Goal: Information Seeking & Learning: Learn about a topic

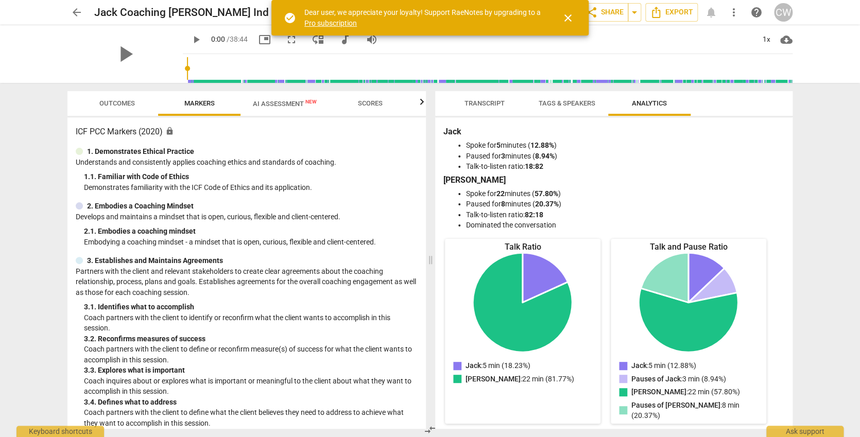
click at [267, 104] on span "AI Assessment New" at bounding box center [285, 104] width 64 height 8
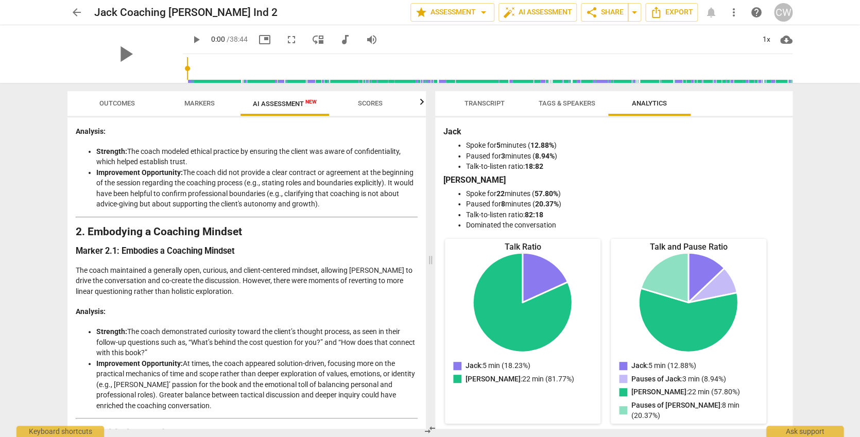
scroll to position [236, 0]
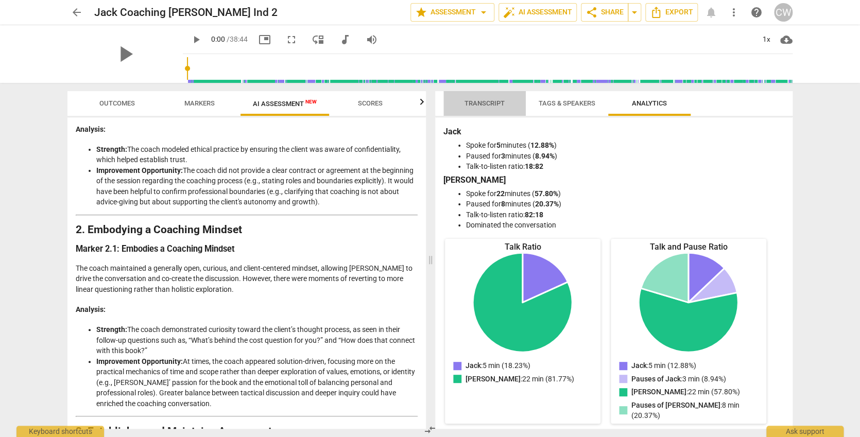
click at [500, 98] on span "Transcript" at bounding box center [484, 104] width 65 height 14
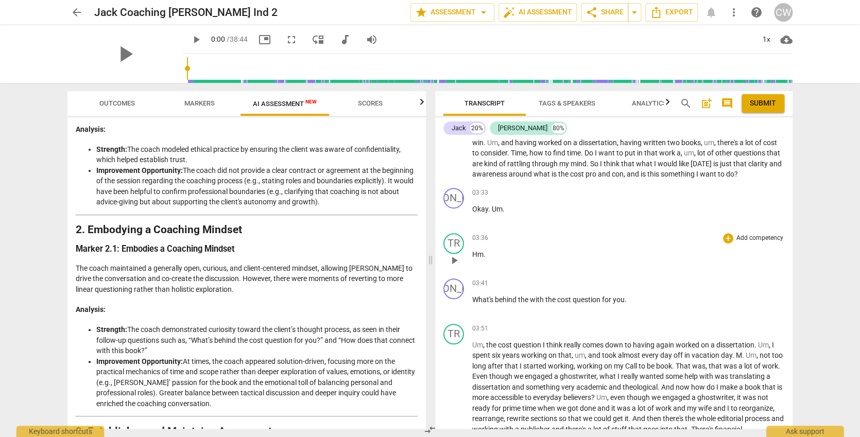
scroll to position [492, 0]
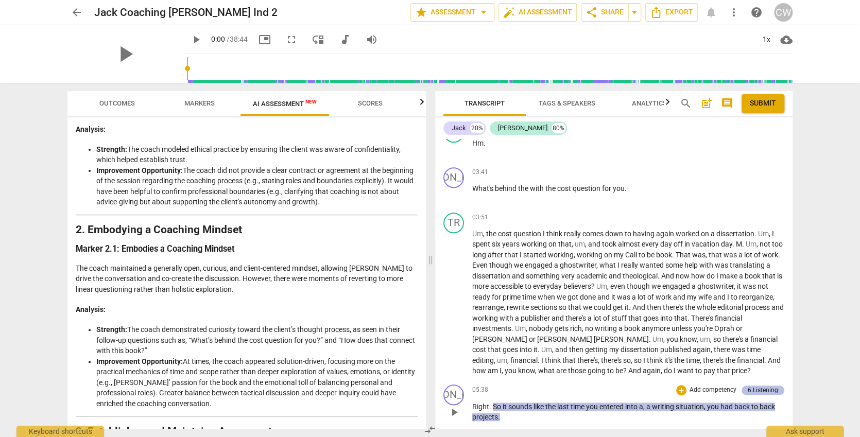
click at [744, 386] on div "6.Listening" at bounding box center [763, 390] width 43 height 9
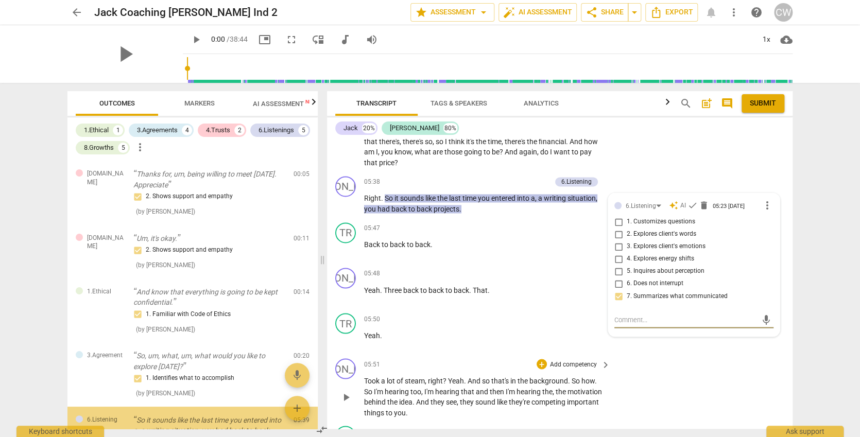
scroll to position [101, 0]
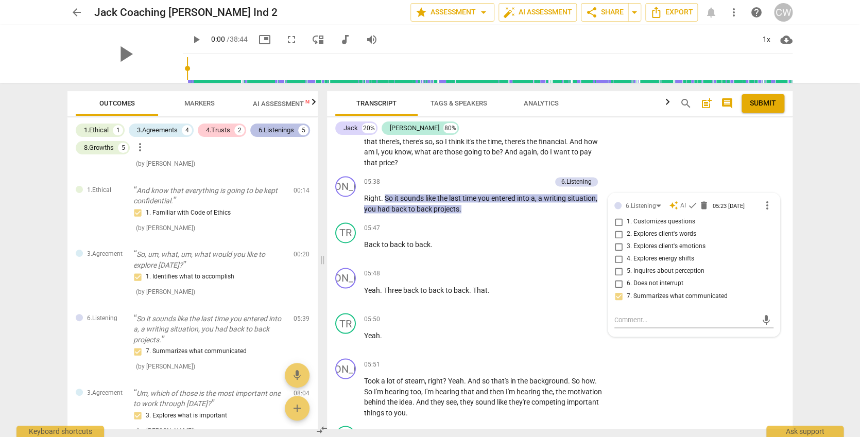
click at [280, 127] on div "6.Listenings" at bounding box center [277, 130] width 36 height 10
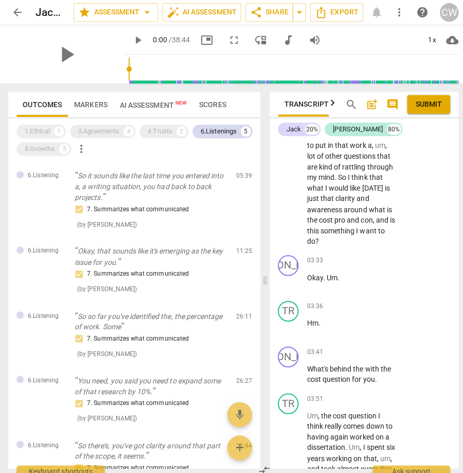
scroll to position [1310, 0]
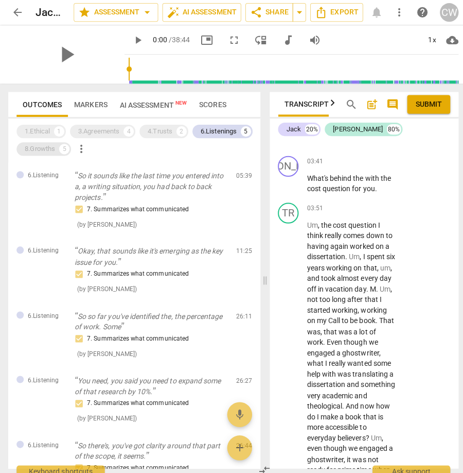
click at [55, 146] on div "8.Growths" at bounding box center [40, 148] width 30 height 10
click at [47, 149] on div "8.Growths" at bounding box center [40, 148] width 30 height 10
click at [226, 127] on div "6.Listenings" at bounding box center [217, 130] width 36 height 10
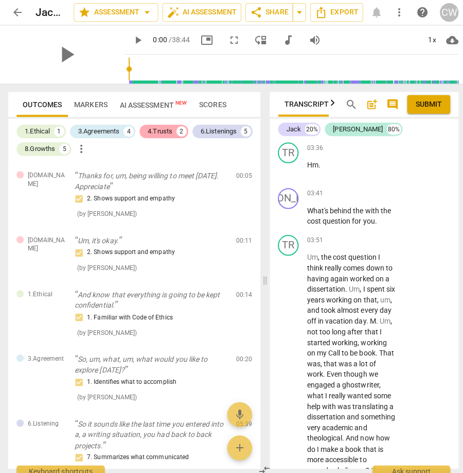
click at [169, 132] on div "4.Trusts" at bounding box center [159, 130] width 24 height 10
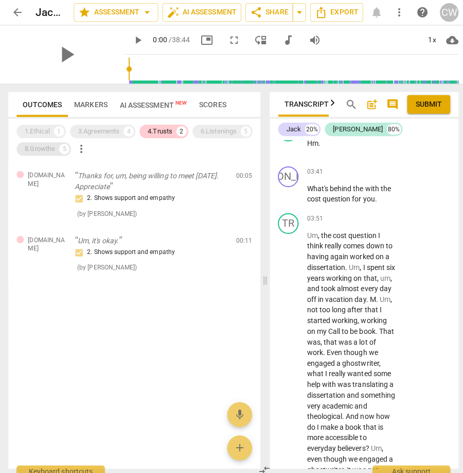
drag, startPoint x: 41, startPoint y: 159, endPoint x: 44, endPoint y: 150, distance: 9.3
click at [41, 159] on div "1.Ethical 1 3.Agreements 4 4.Trusts 2 6.Listenings 5 8.Growths 5 more_vert [DOM…" at bounding box center [133, 290] width 250 height 347
click at [44, 148] on div "8.Growths" at bounding box center [40, 148] width 30 height 10
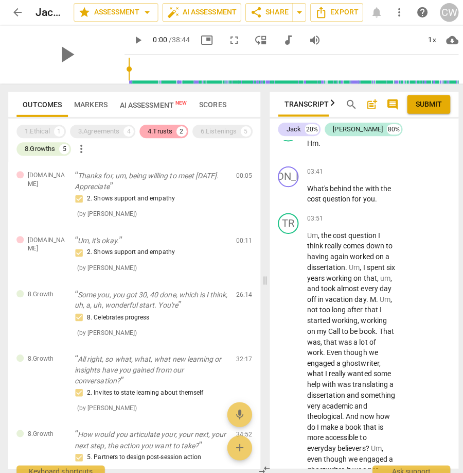
click at [163, 124] on div "4.Trusts 2" at bounding box center [163, 130] width 48 height 13
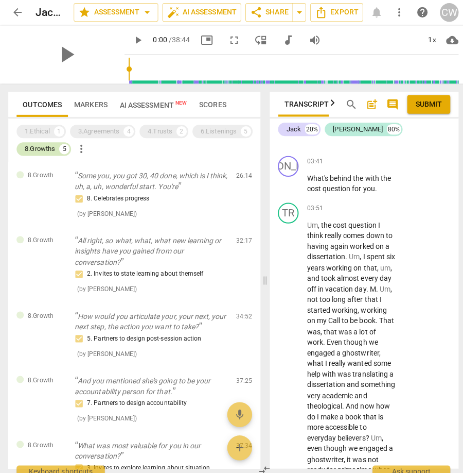
click at [45, 148] on div "8.Growths" at bounding box center [40, 148] width 30 height 10
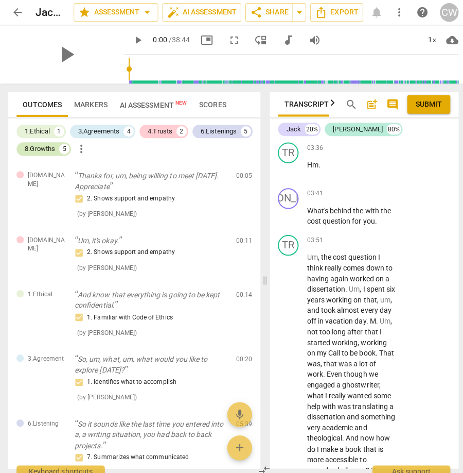
click at [45, 148] on div "8.Growths" at bounding box center [40, 148] width 30 height 10
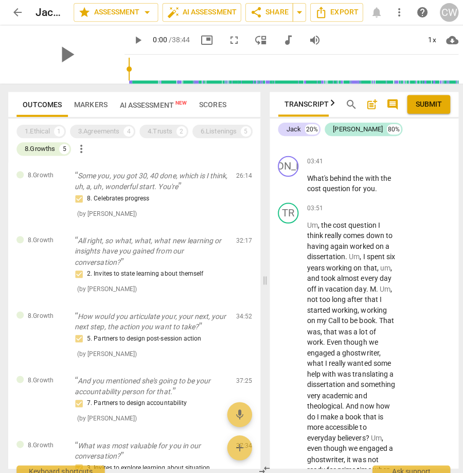
click at [98, 102] on span "Markers" at bounding box center [90, 103] width 33 height 8
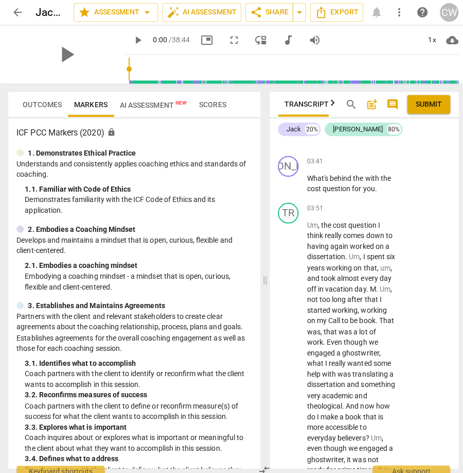
click at [44, 100] on span "Outcomes" at bounding box center [42, 103] width 39 height 8
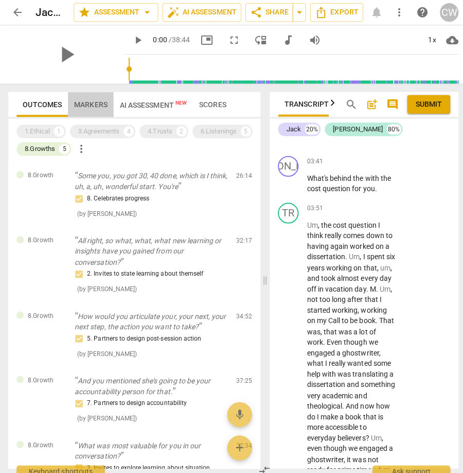
click at [99, 101] on span "Markers" at bounding box center [90, 103] width 33 height 8
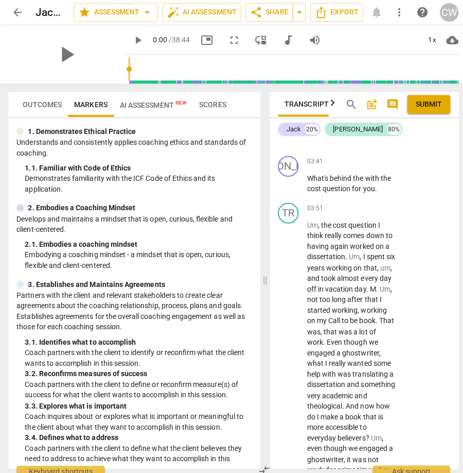
scroll to position [230, 0]
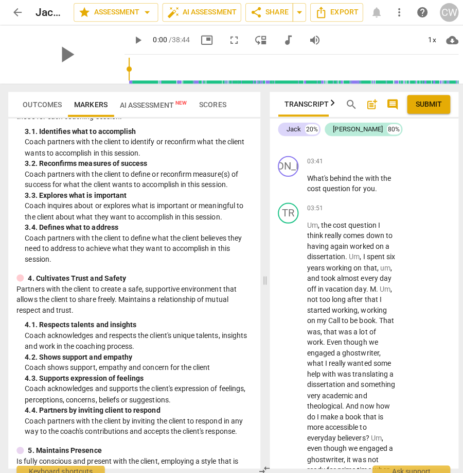
click at [152, 100] on span "AI Assessment New" at bounding box center [152, 104] width 66 height 8
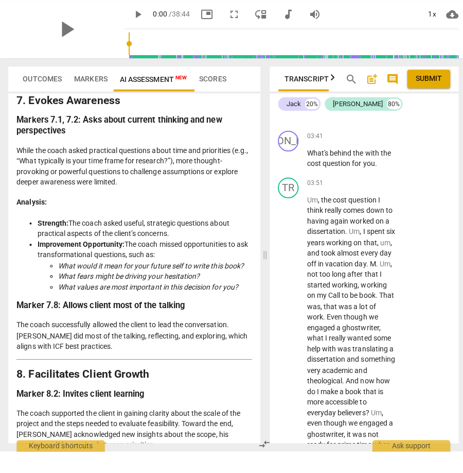
scroll to position [1766, 0]
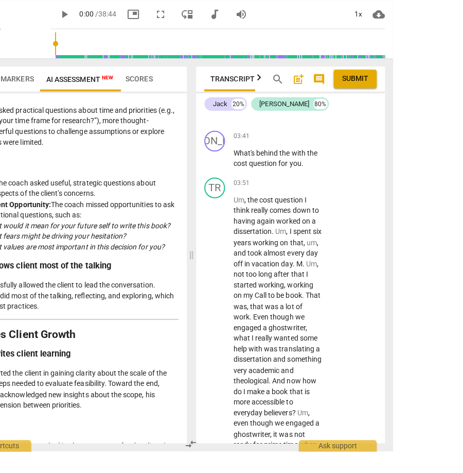
click at [332, 91] on button "Tags & Speakers" at bounding box center [368, 103] width 73 height 25
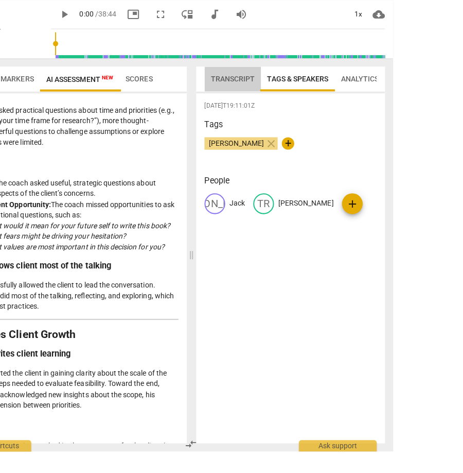
click at [282, 99] on span "Transcript" at bounding box center [304, 103] width 44 height 8
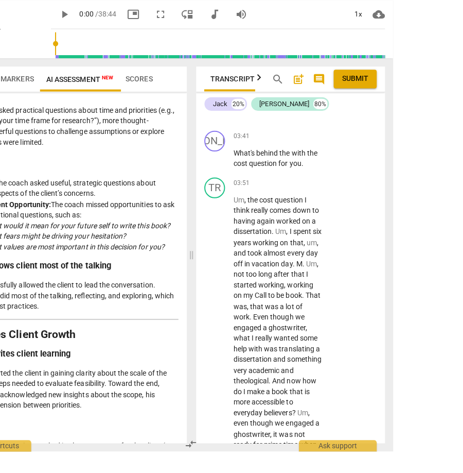
scroll to position [1312, 0]
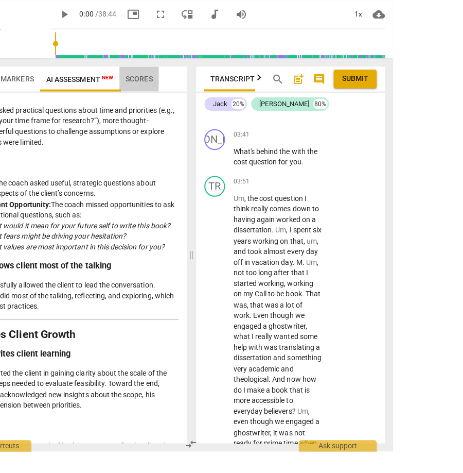
click at [198, 99] on span "Scores" at bounding box center [211, 103] width 27 height 8
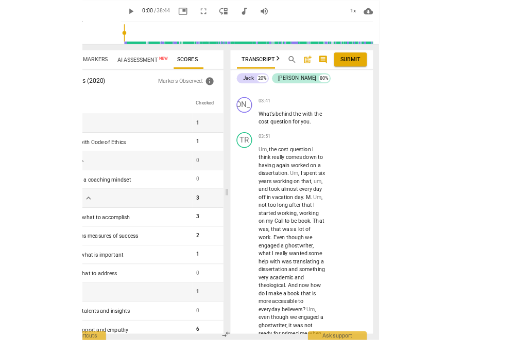
scroll to position [2, 0]
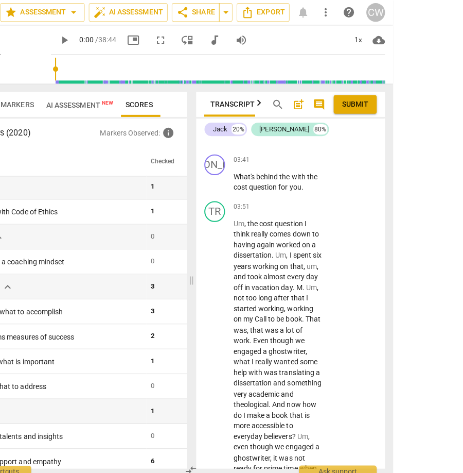
click at [338, 101] on span "Tags & Speakers" at bounding box center [368, 103] width 61 height 8
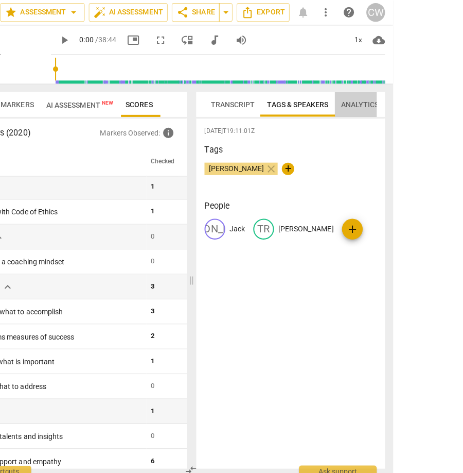
click at [411, 99] on span "Analytics" at bounding box center [430, 103] width 38 height 8
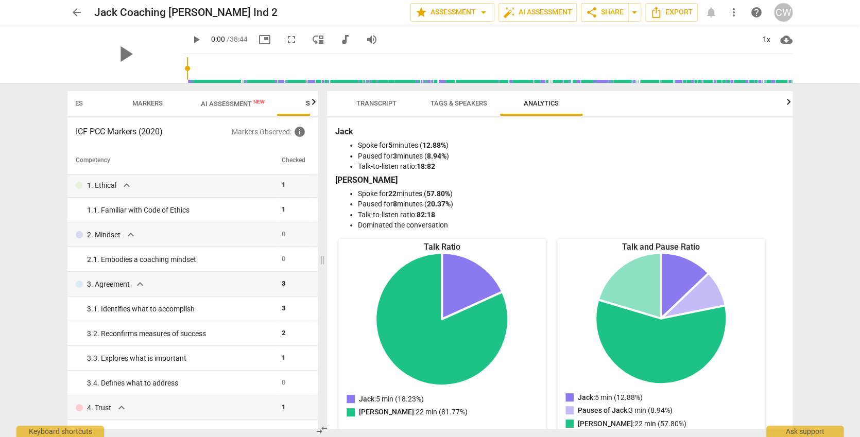
scroll to position [0, 102]
